Goal: Go to known website: Access a specific website the user already knows

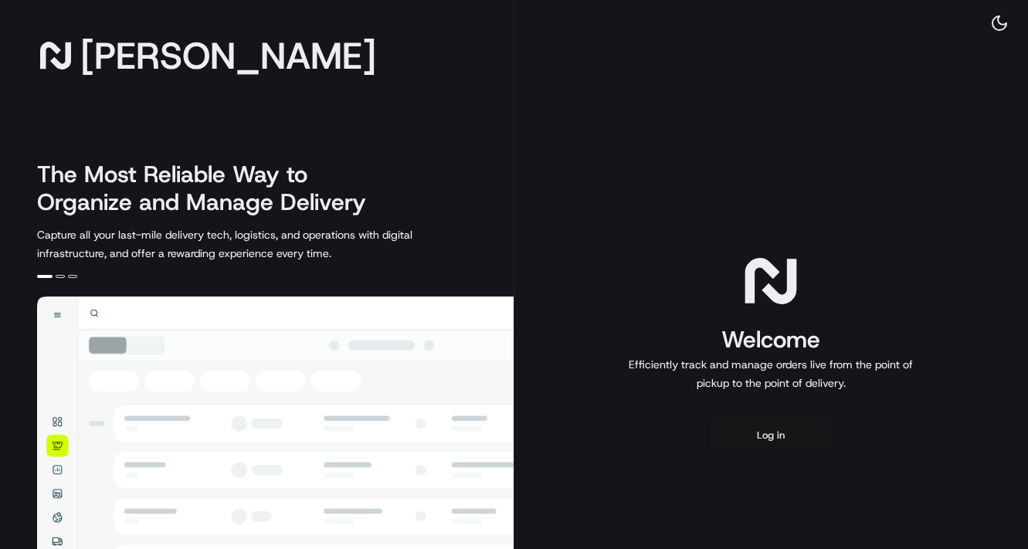
click at [785, 454] on button "Log in" at bounding box center [771, 435] width 124 height 37
